Goal: Find specific page/section: Find specific page/section

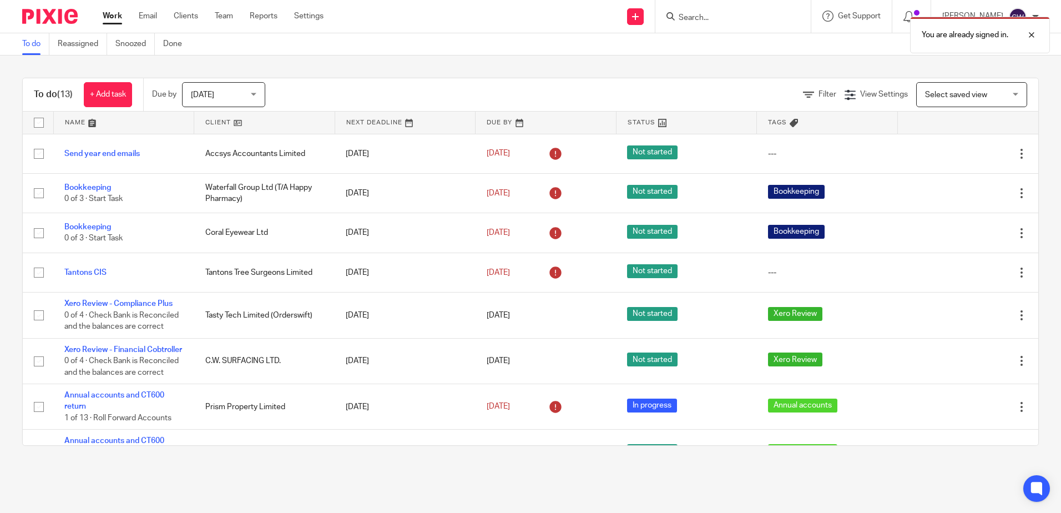
click at [682, 20] on div "You are already signed in." at bounding box center [791, 32] width 520 height 42
click at [1037, 36] on div at bounding box center [1024, 34] width 30 height 13
click at [717, 18] on input "Search" at bounding box center [728, 18] width 100 height 10
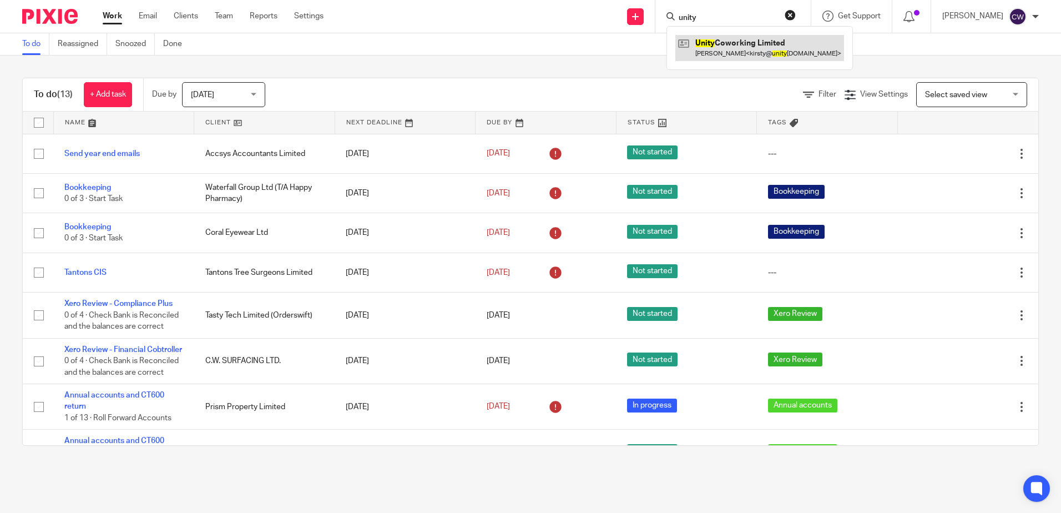
type input "unity"
click at [736, 46] on link at bounding box center [760, 48] width 169 height 26
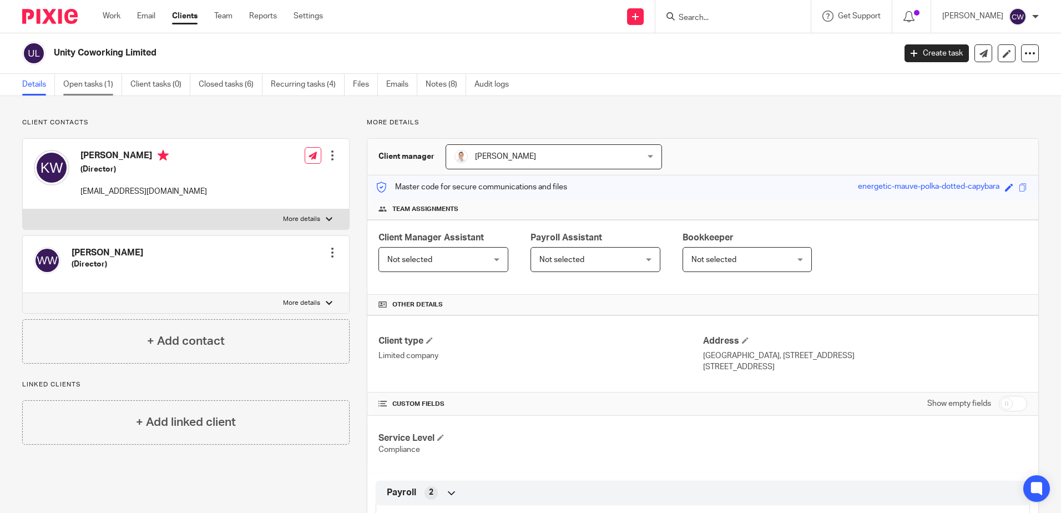
click at [97, 89] on link "Open tasks (1)" at bounding box center [92, 85] width 59 height 22
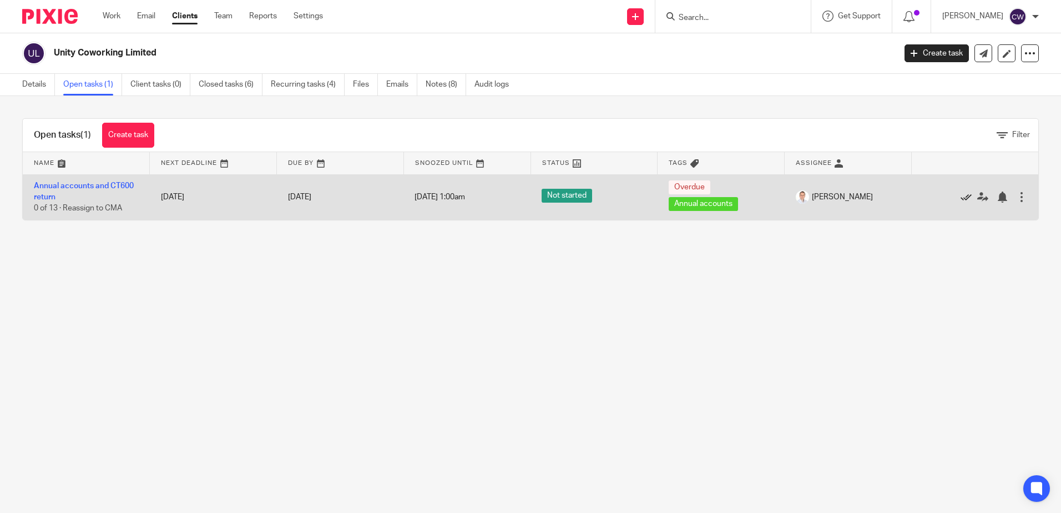
click at [961, 199] on icon at bounding box center [966, 196] width 11 height 11
